Goal: Task Accomplishment & Management: Manage account settings

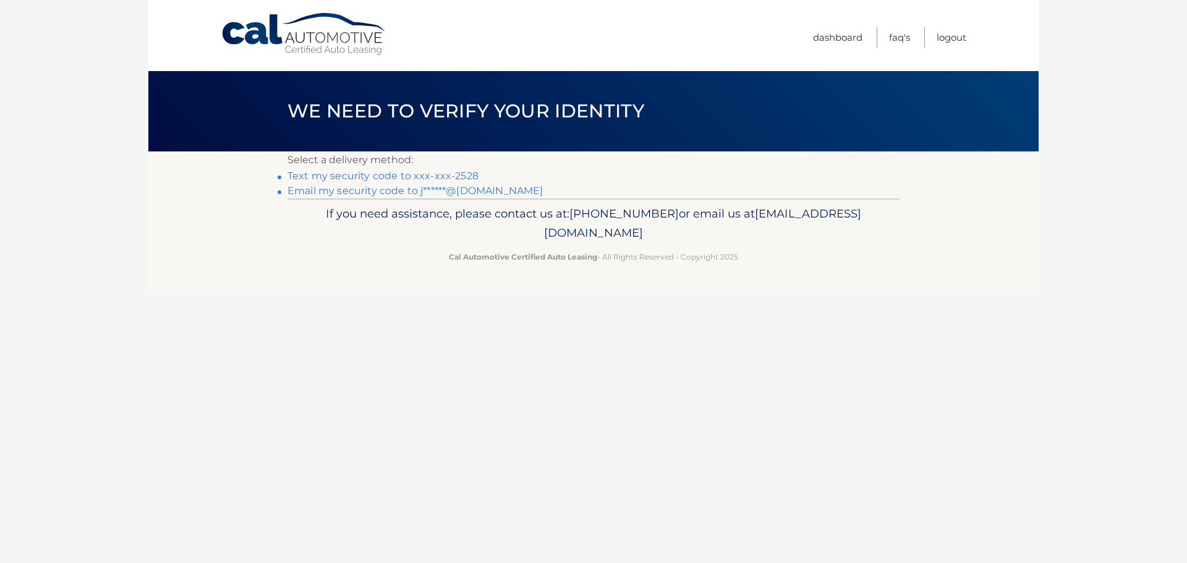
click at [401, 177] on link "Text my security code to xxx-xxx-2528" at bounding box center [382, 176] width 191 height 12
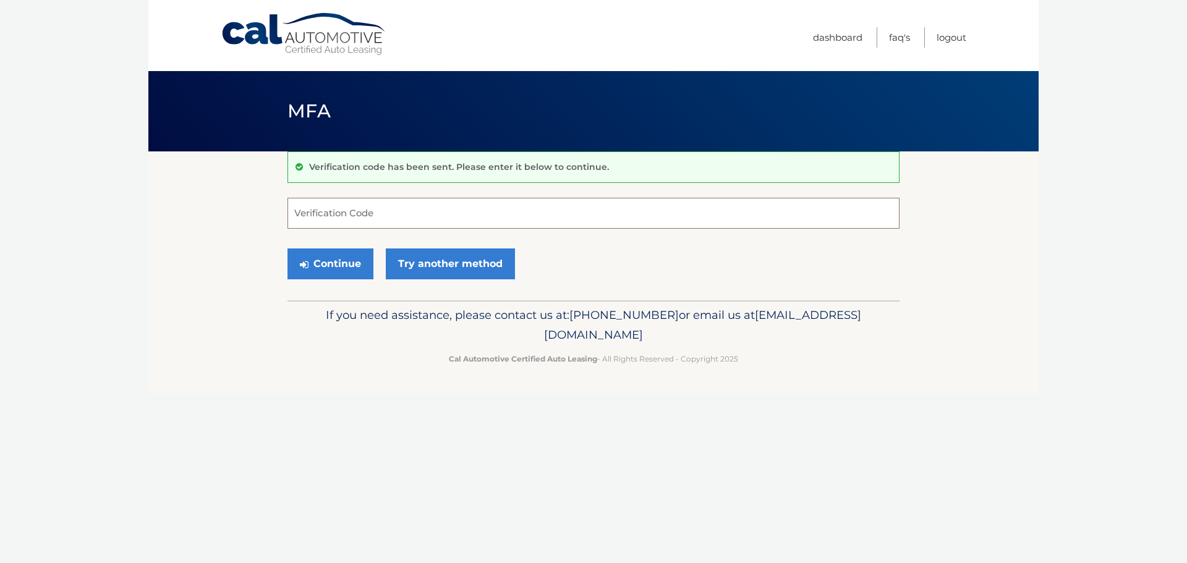
click at [339, 209] on input "Verification Code" at bounding box center [593, 213] width 612 height 31
type input "597504"
click at [321, 263] on button "Continue" at bounding box center [330, 264] width 86 height 31
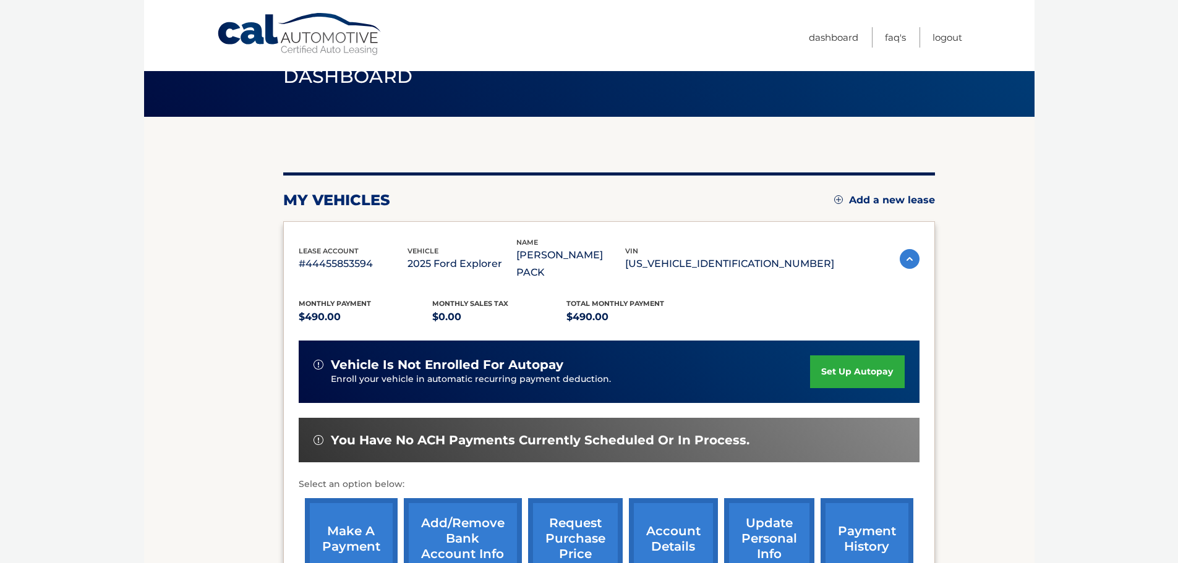
scroll to position [62, 0]
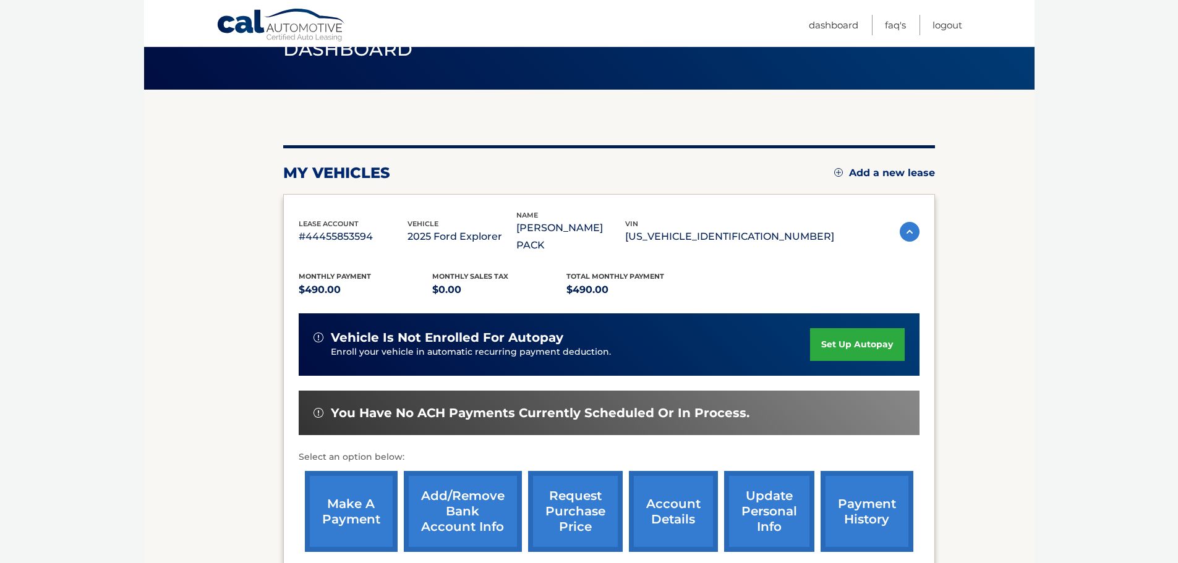
click at [354, 474] on link "make a payment" at bounding box center [351, 511] width 93 height 81
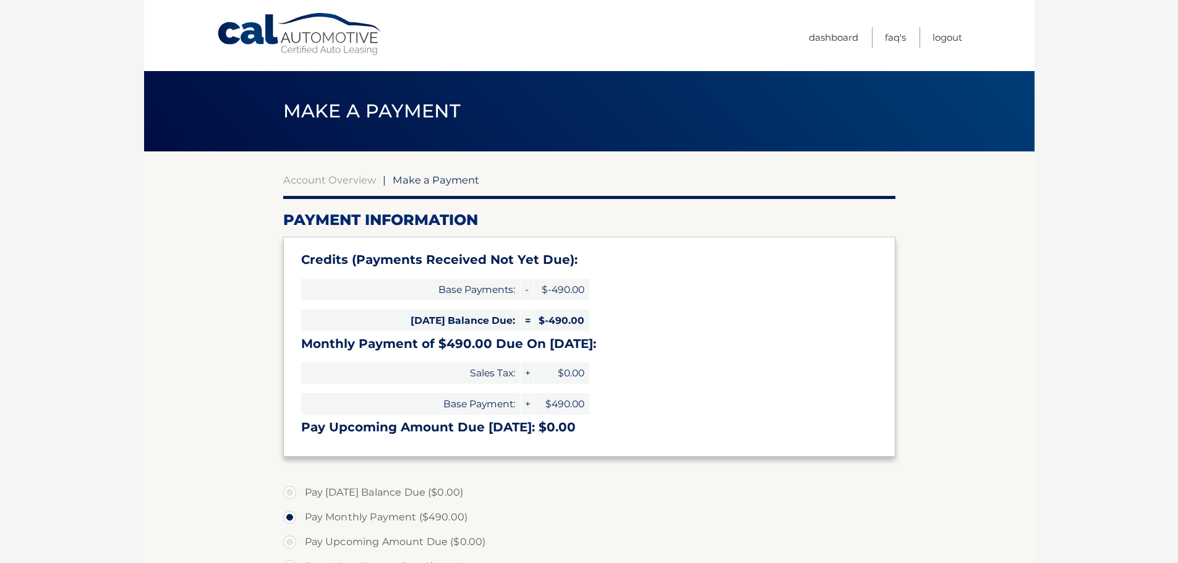
select select "ODVmYzkwY2YtMzJkYy00MTE3LTk0MjgtMDE4NmE1YTRmMTEx"
click at [946, 39] on link "Logout" at bounding box center [947, 37] width 30 height 20
